Goal: Transaction & Acquisition: Purchase product/service

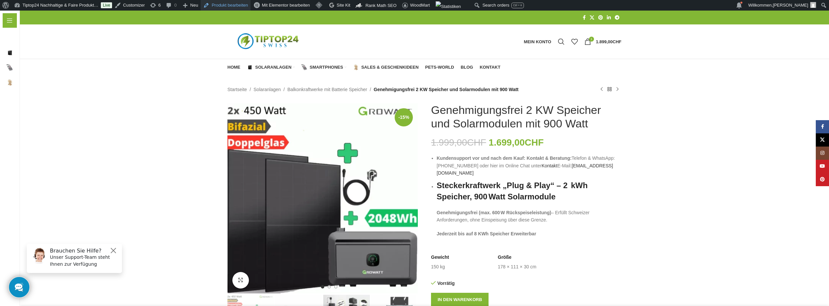
click at [228, 2] on link "Produkt bearbeiten" at bounding box center [226, 5] width 50 height 11
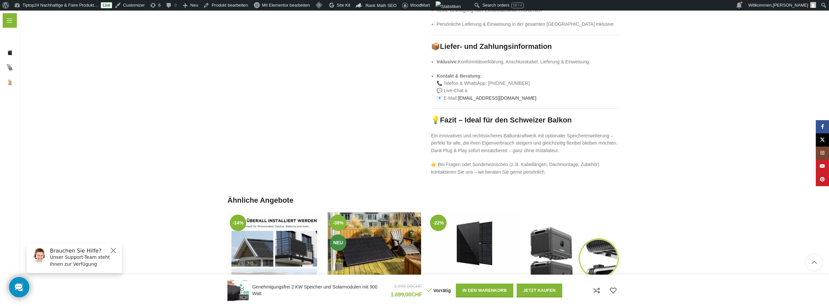
scroll to position [661, 0]
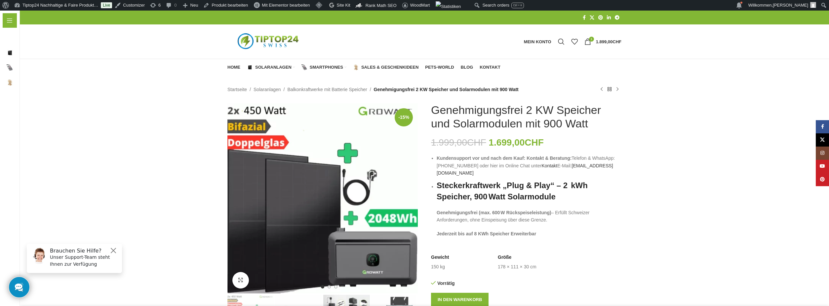
click at [281, 45] on img "Logo der Website" at bounding box center [268, 41] width 83 height 25
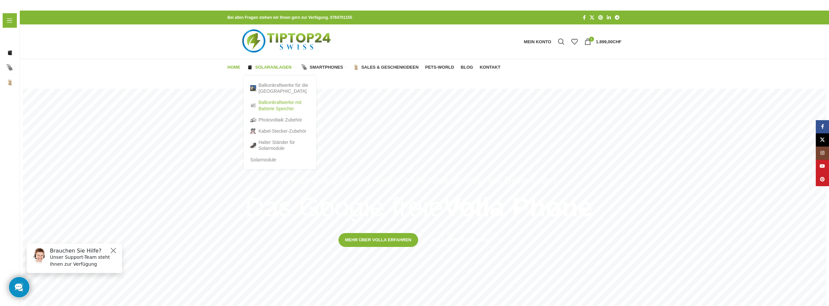
click at [276, 105] on link "Balkonkraftwerke mit Batterie Speicher" at bounding box center [279, 105] width 59 height 17
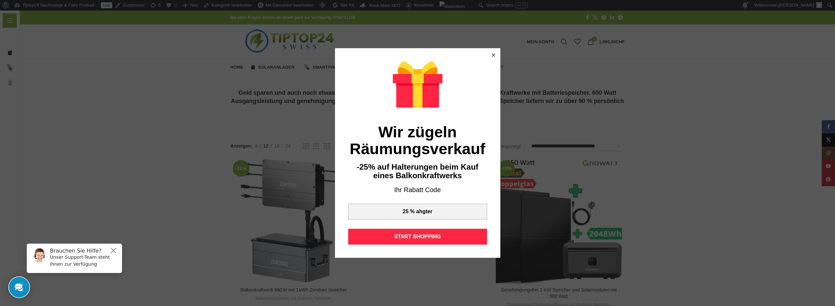
click at [492, 54] on icon at bounding box center [493, 55] width 3 height 3
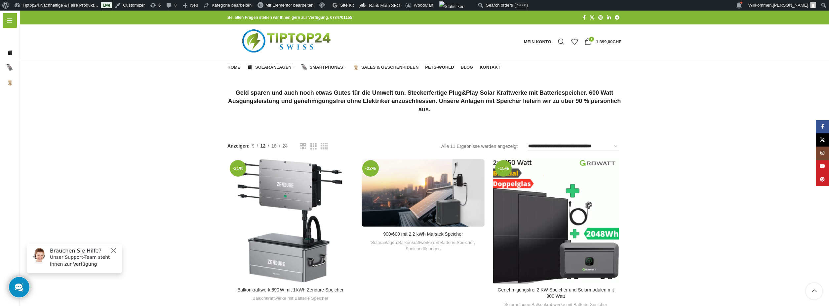
scroll to position [132, 0]
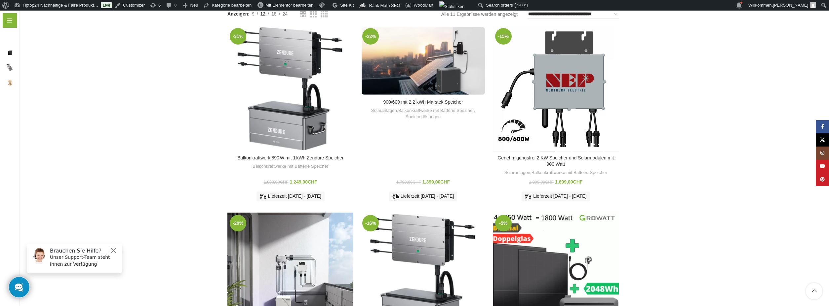
click at [547, 130] on div "Genehmigungsfrei 2 KW Speicher und Solarmodulen mit 900 Watt" at bounding box center [548, 89] width 16 height 126
